Goal: Information Seeking & Learning: Learn about a topic

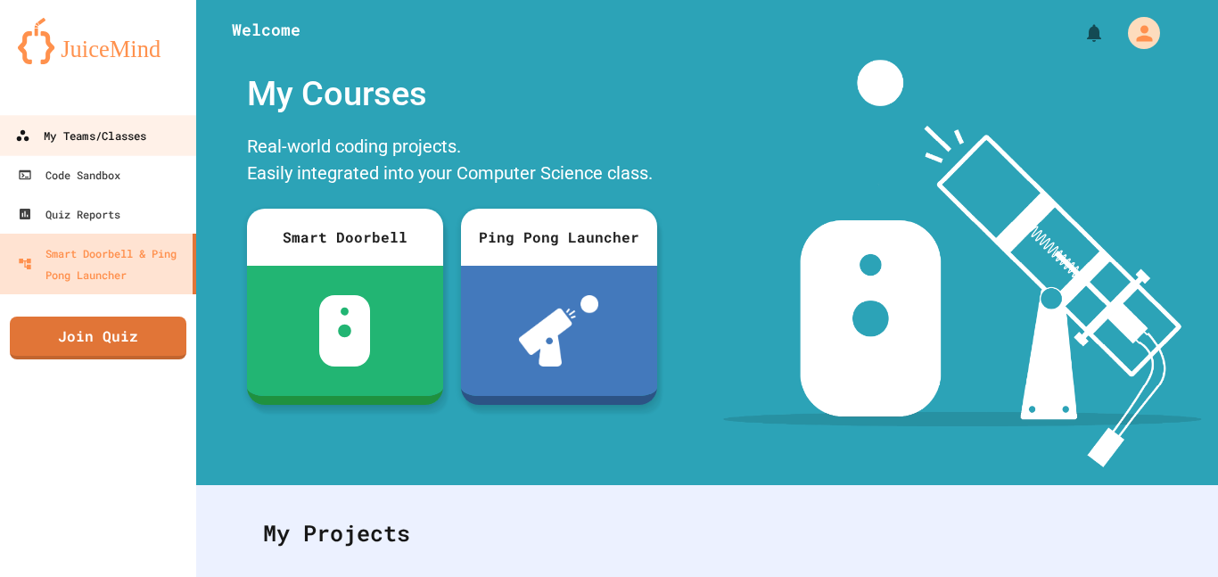
click at [104, 155] on link "My Teams/Classes" at bounding box center [98, 135] width 202 height 40
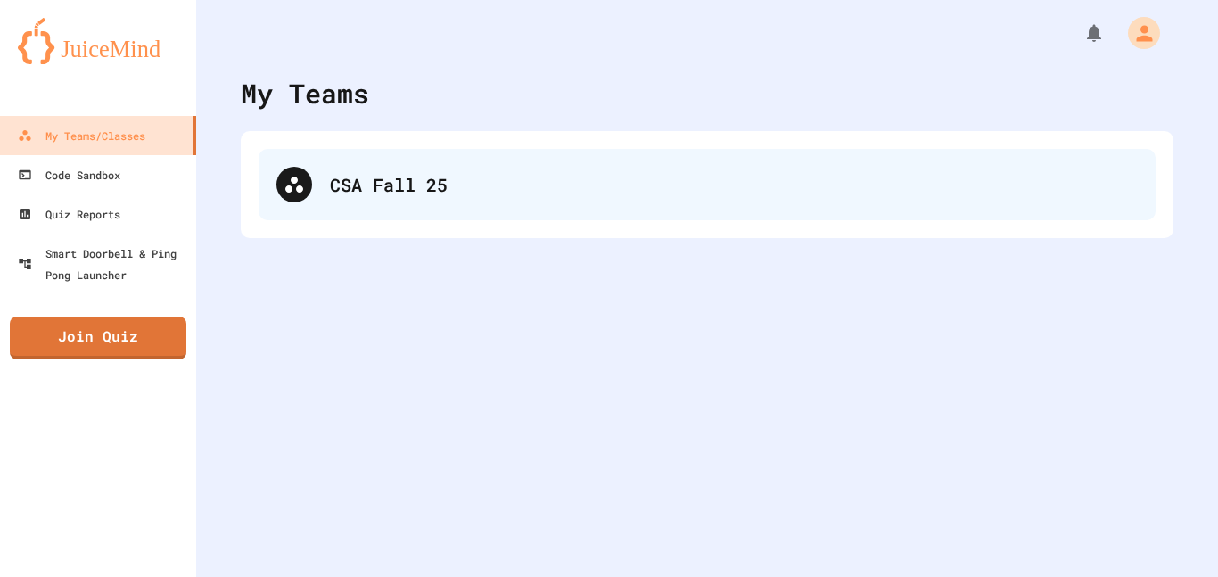
click at [314, 194] on div "CSA Fall 25" at bounding box center [707, 184] width 897 height 71
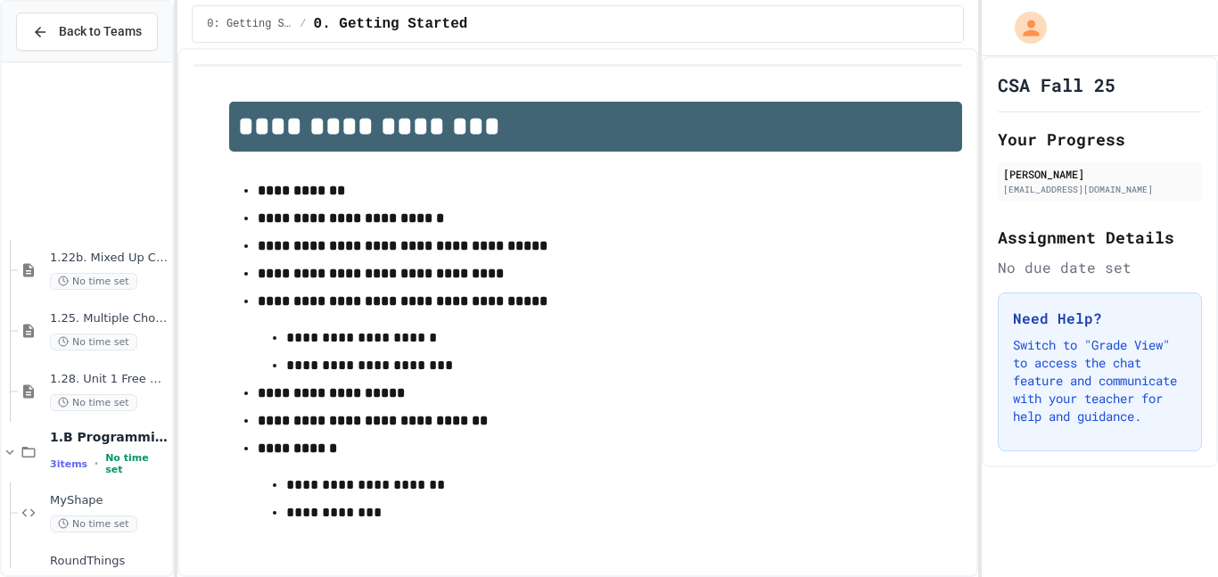
scroll to position [3463, 0]
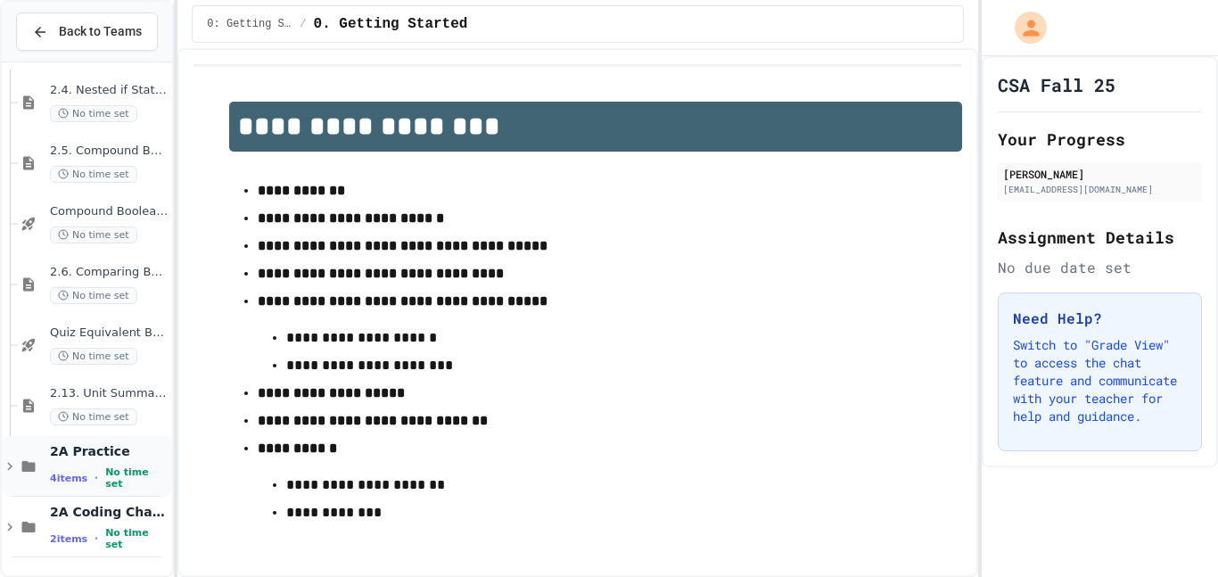
click at [12, 459] on icon at bounding box center [10, 466] width 16 height 16
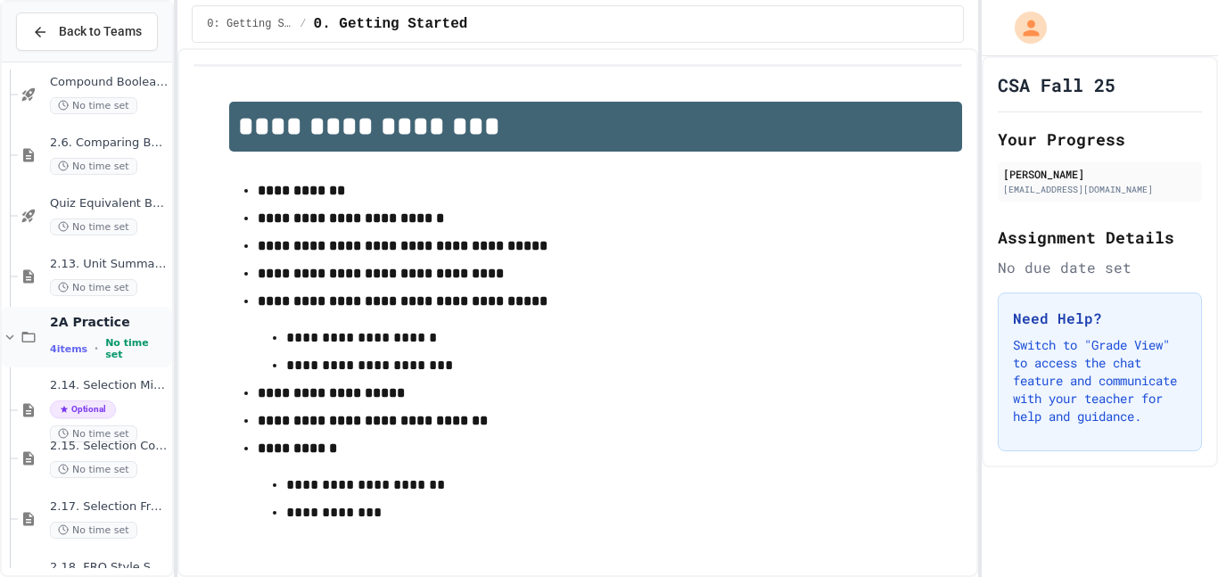
scroll to position [3706, 0]
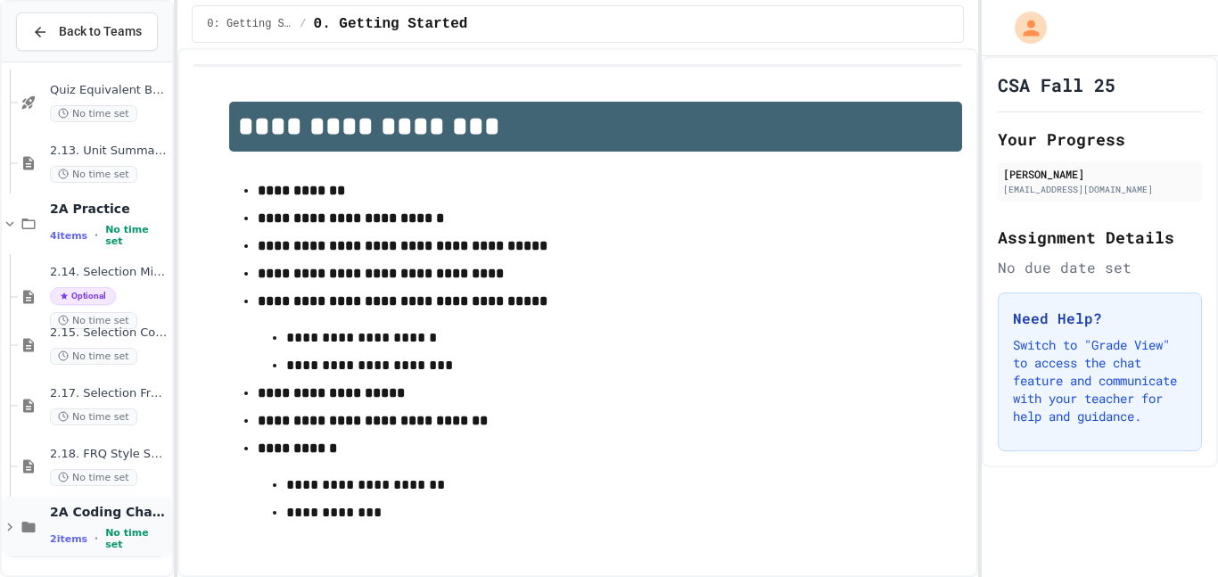
click at [29, 524] on icon at bounding box center [28, 527] width 13 height 11
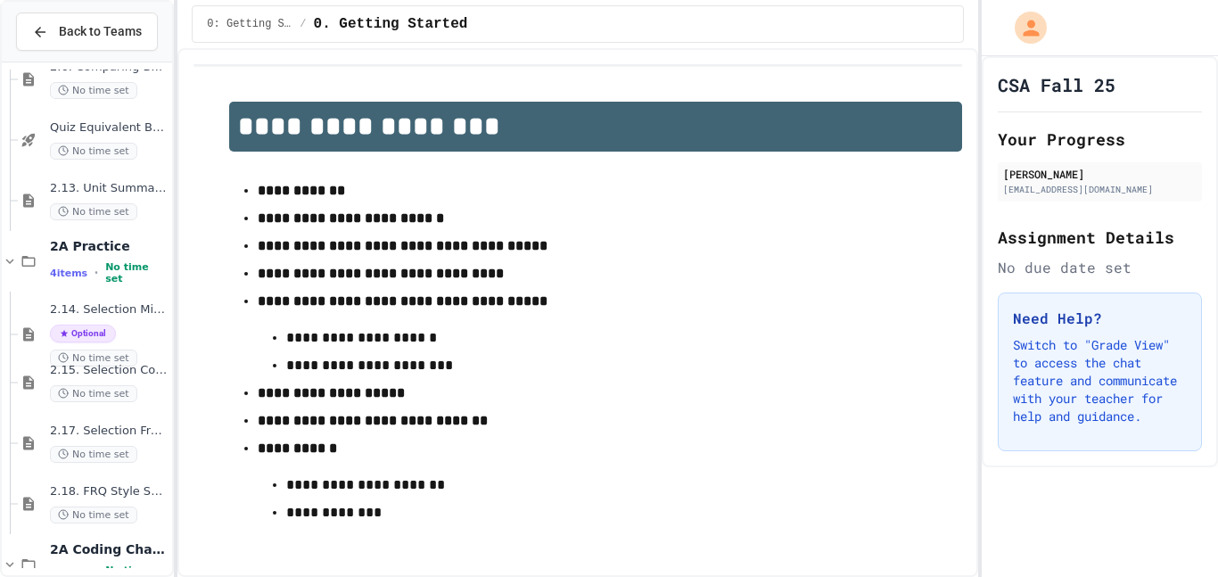
scroll to position [3667, 0]
click at [134, 315] on span "2.14. Selection Mixed Up Code Practice (2.1-2.6)" at bounding box center [109, 311] width 119 height 15
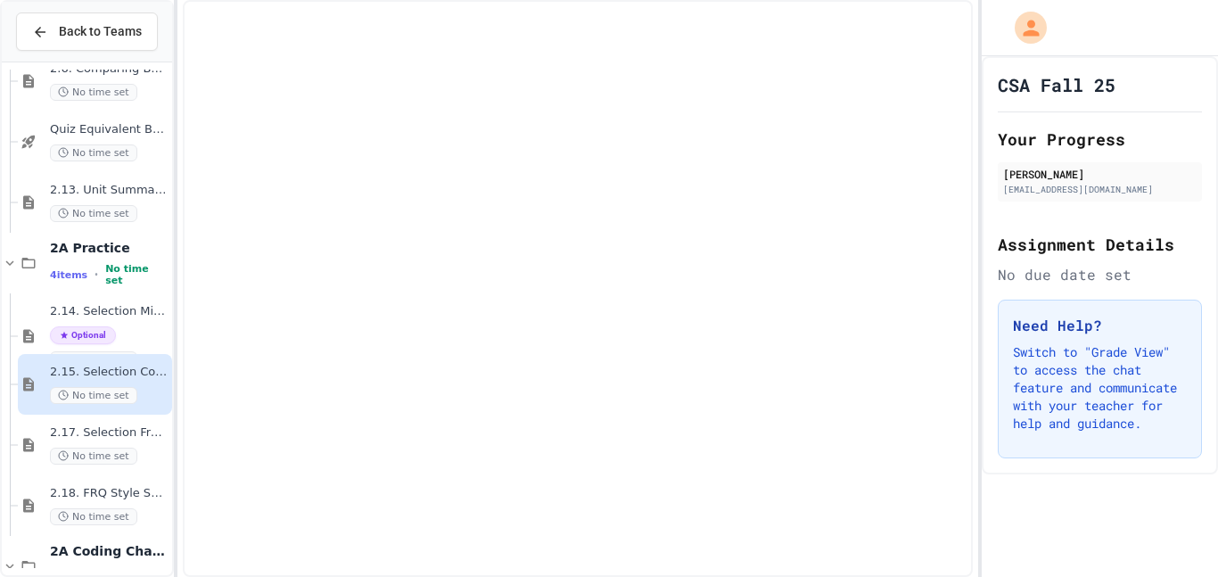
click at [147, 379] on span "2.15. Selection Coding Practice (2.1-2.6)" at bounding box center [109, 372] width 119 height 15
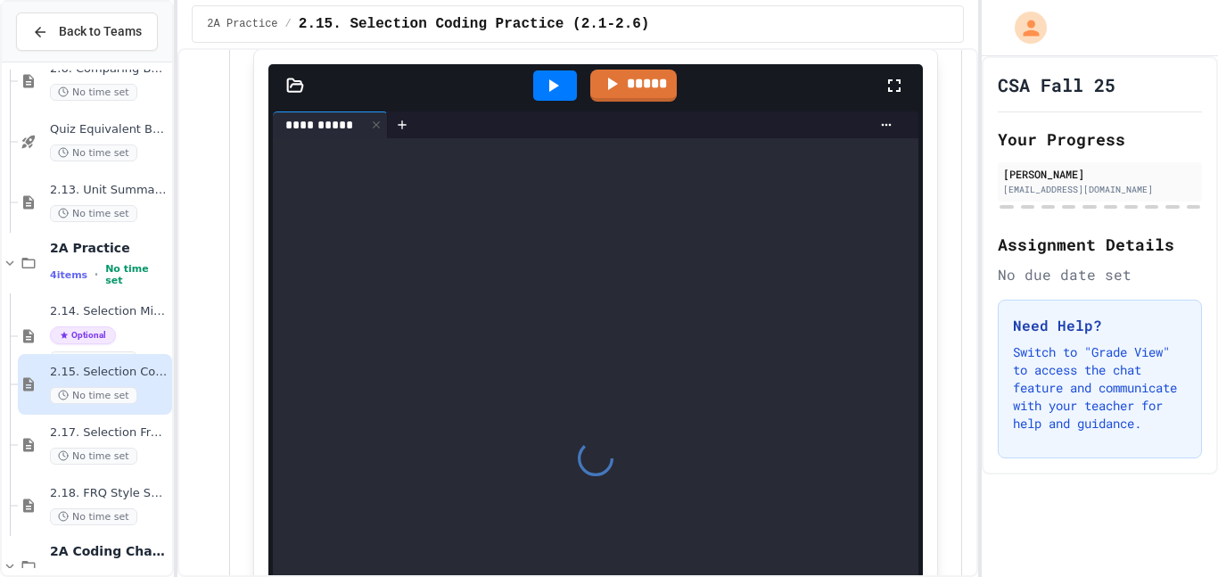
scroll to position [273, 0]
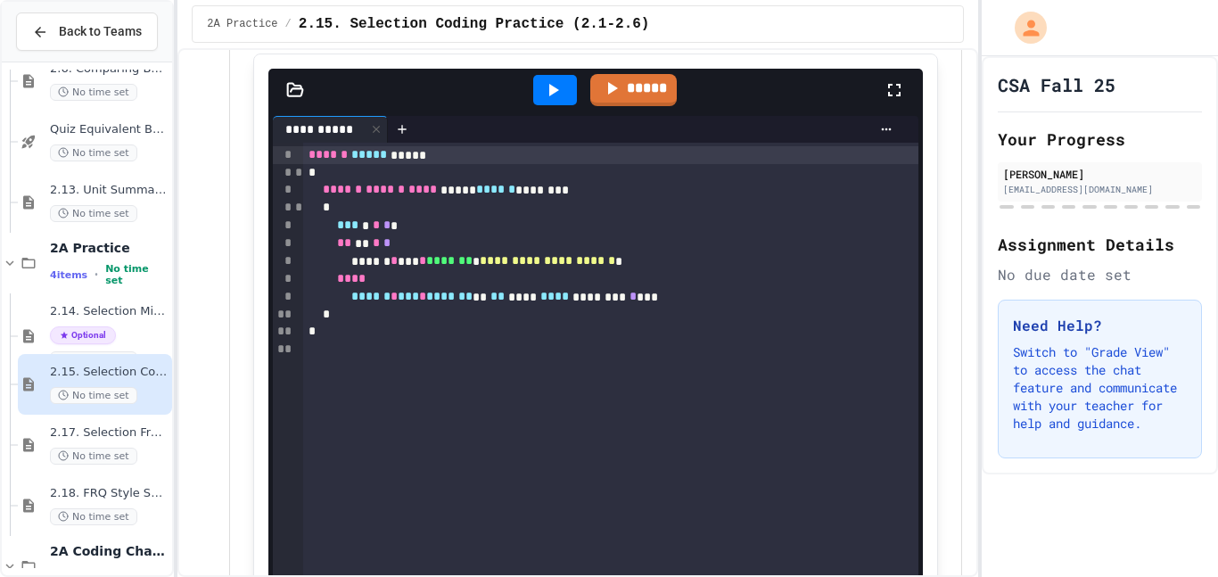
click at [540, 104] on div at bounding box center [555, 90] width 44 height 30
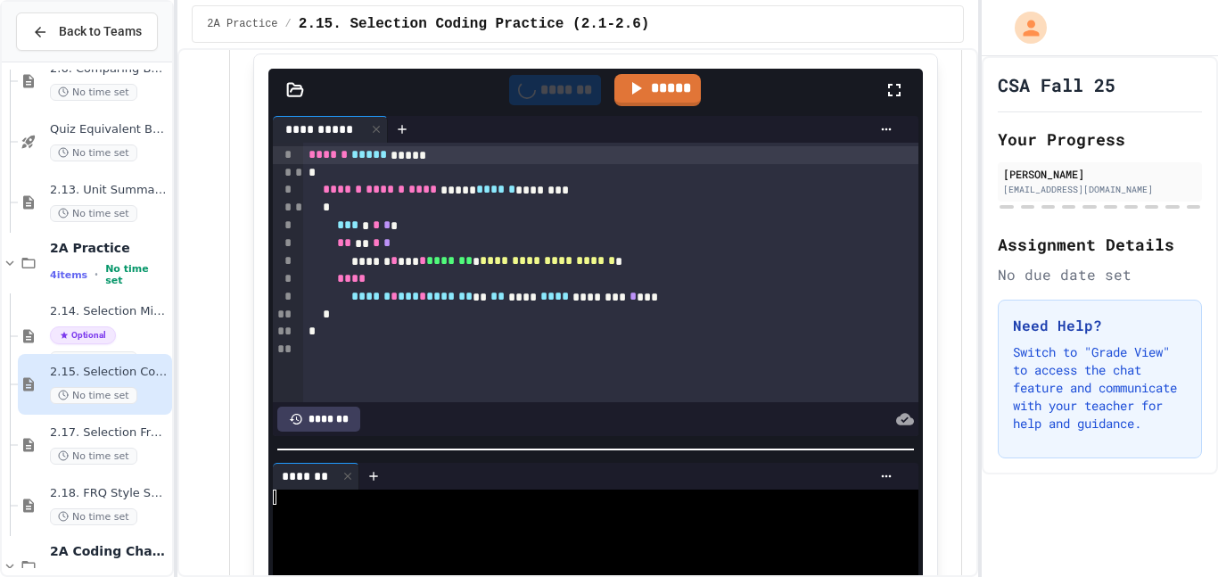
click at [540, 104] on div "*******" at bounding box center [555, 90] width 92 height 30
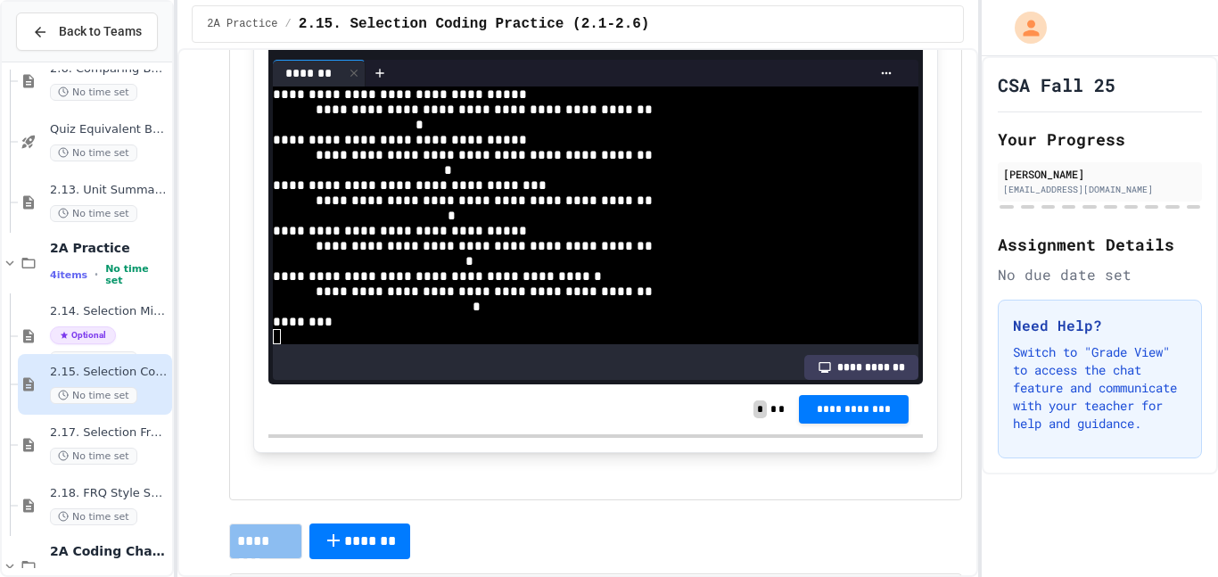
scroll to position [671, 0]
